Goal: Transaction & Acquisition: Obtain resource

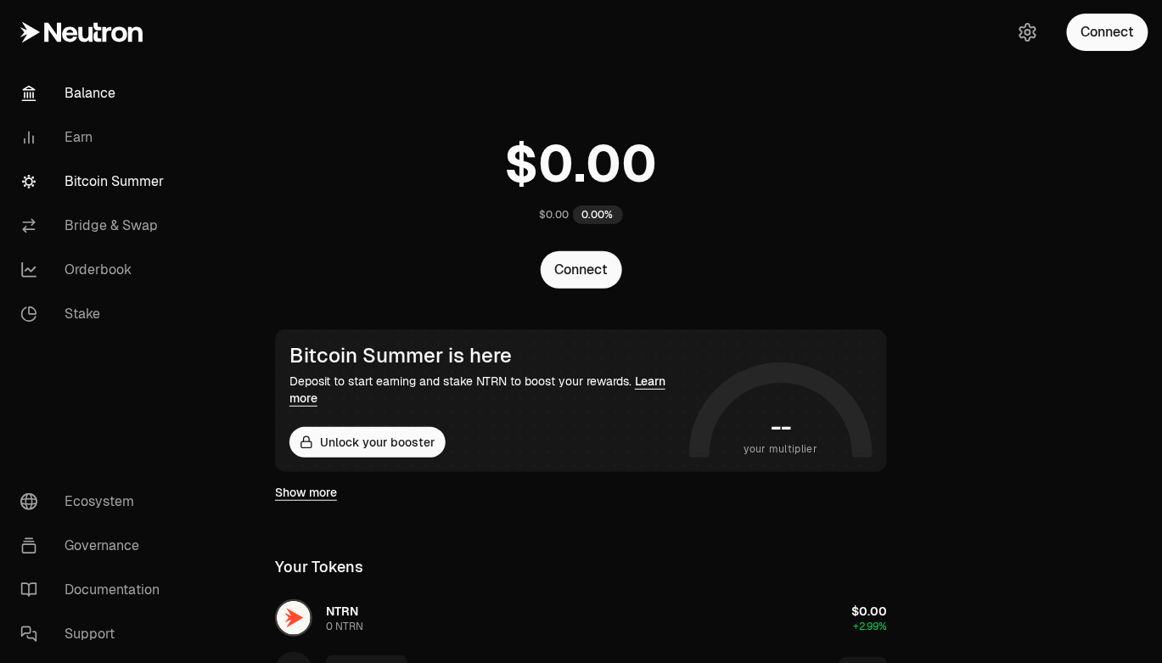
click at [83, 188] on link "Bitcoin Summer" at bounding box center [95, 182] width 177 height 44
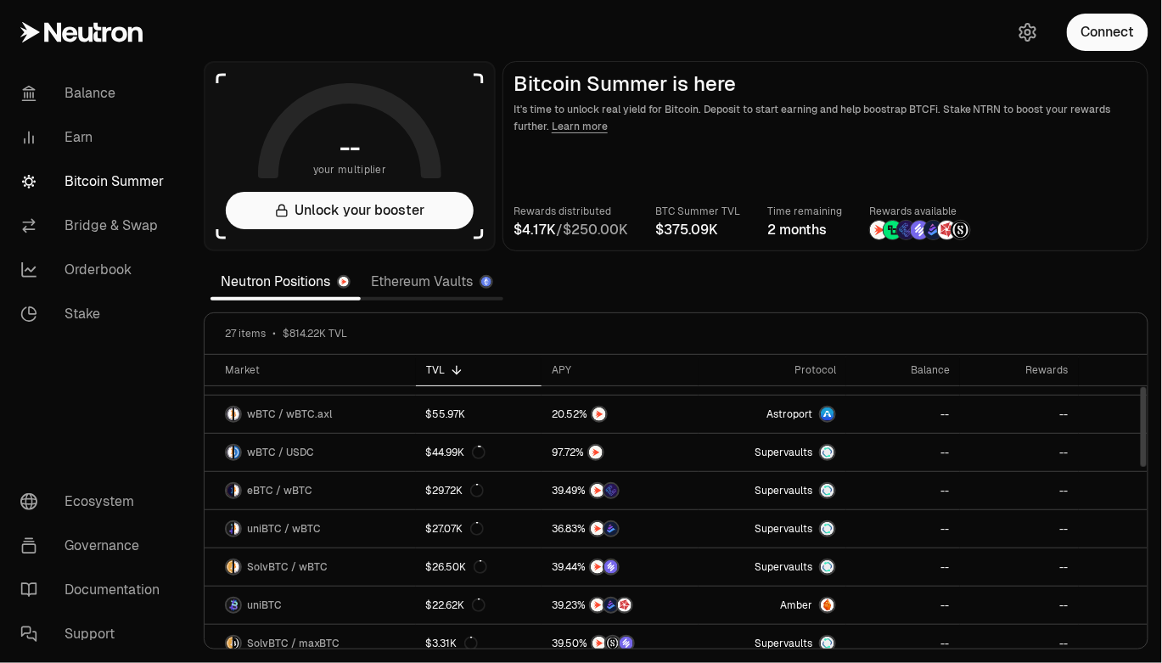
scroll to position [177, 0]
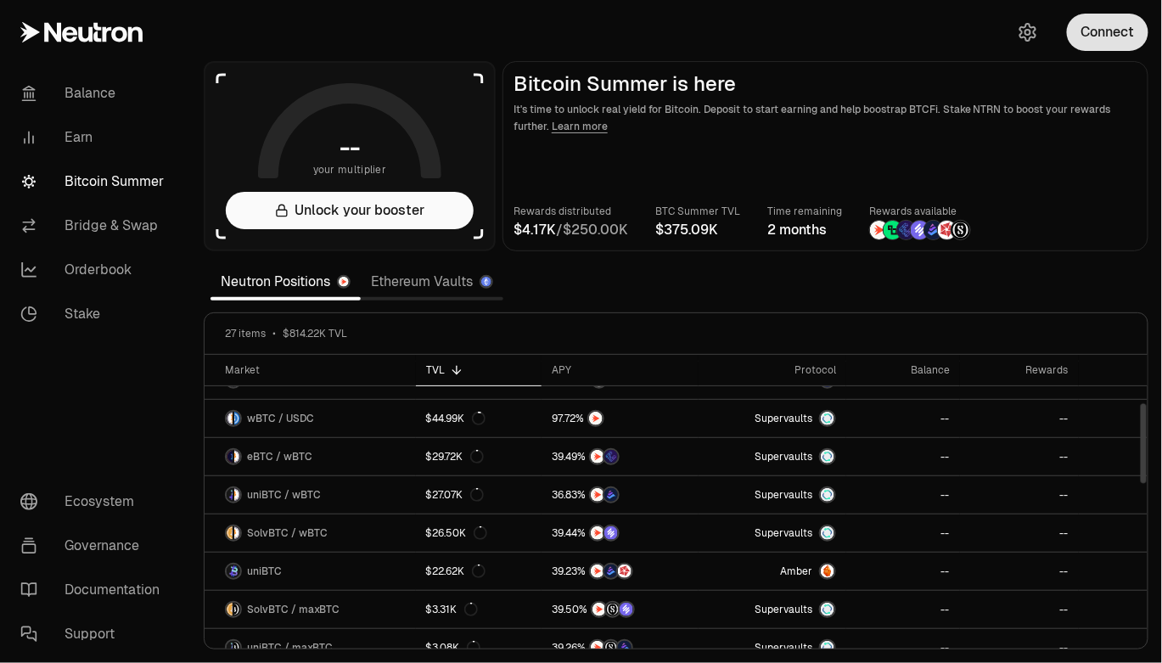
click at [1120, 32] on button "Connect" at bounding box center [1108, 32] width 82 height 37
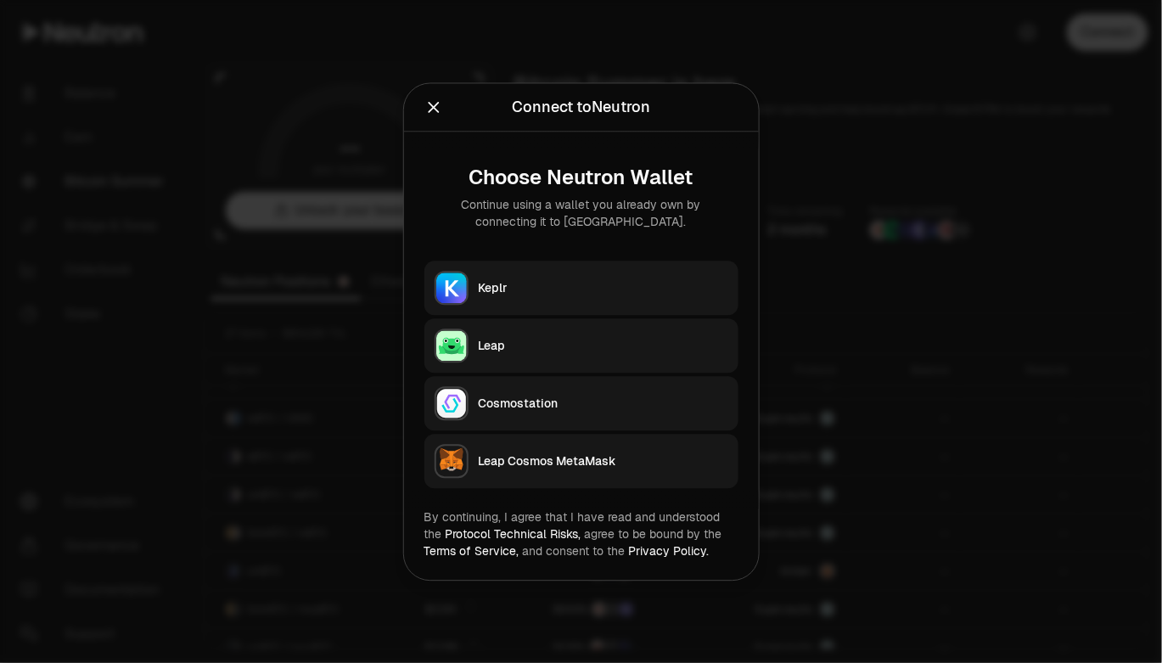
click at [560, 295] on div "Keplr" at bounding box center [604, 287] width 250 height 17
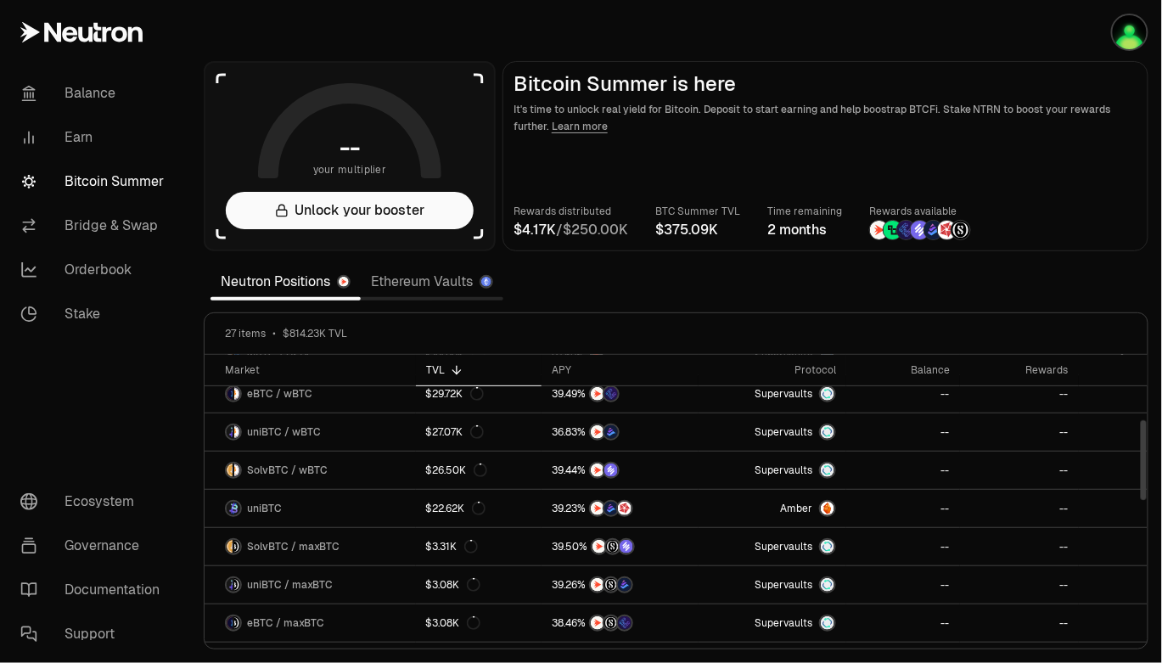
scroll to position [239, 0]
click at [436, 288] on link "Ethereum Vaults" at bounding box center [432, 282] width 143 height 34
